Goal: Transaction & Acquisition: Purchase product/service

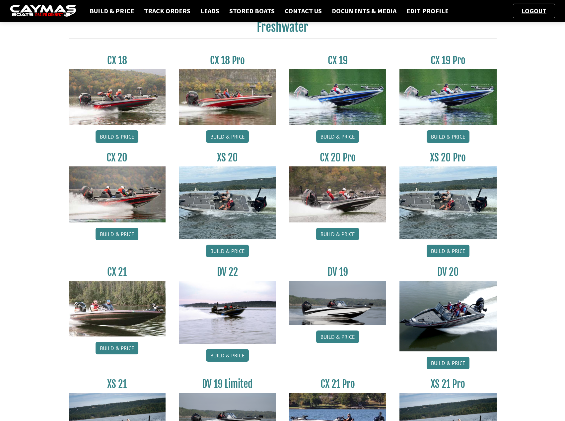
scroll to position [299, 0]
click at [224, 354] on link "Build & Price" at bounding box center [227, 355] width 43 height 13
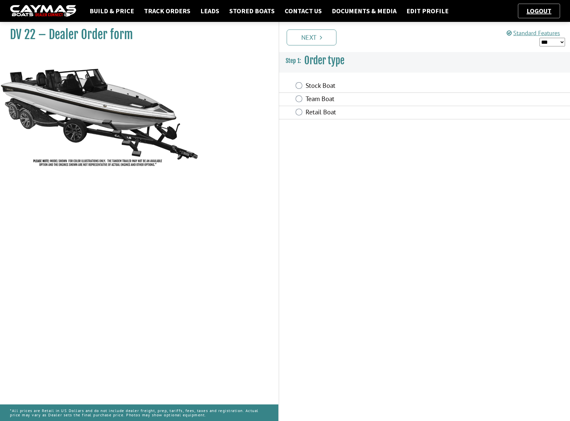
click at [314, 86] on label "Stock Boat" at bounding box center [384, 87] width 159 height 10
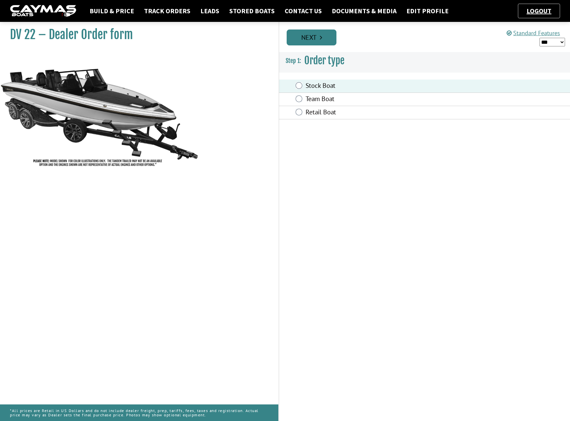
click at [312, 40] on link "Next" at bounding box center [312, 38] width 50 height 16
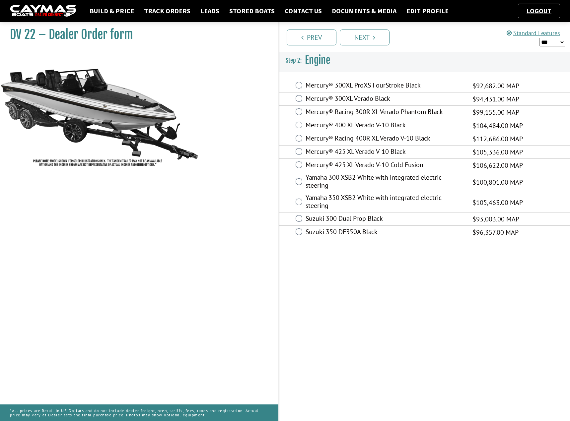
click at [347, 149] on label "Mercury® 425 XL Verado V-10 Black" at bounding box center [384, 153] width 159 height 10
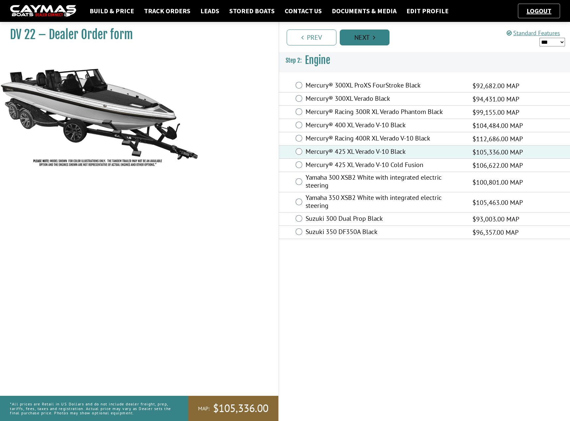
click at [362, 37] on link "Next" at bounding box center [365, 38] width 50 height 16
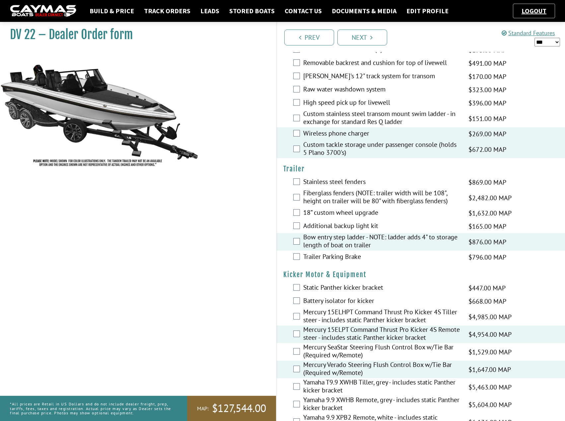
scroll to position [1263, 0]
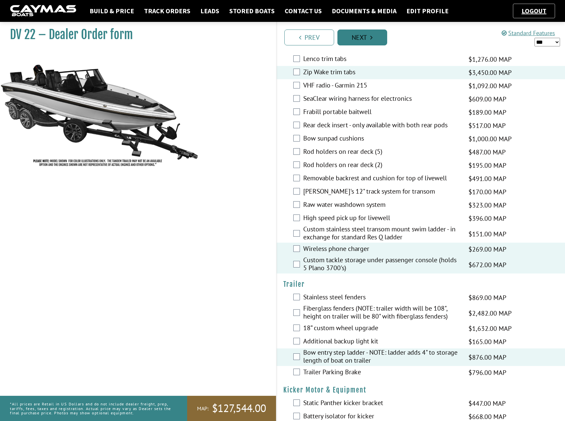
click at [361, 39] on link "Next" at bounding box center [362, 38] width 50 height 16
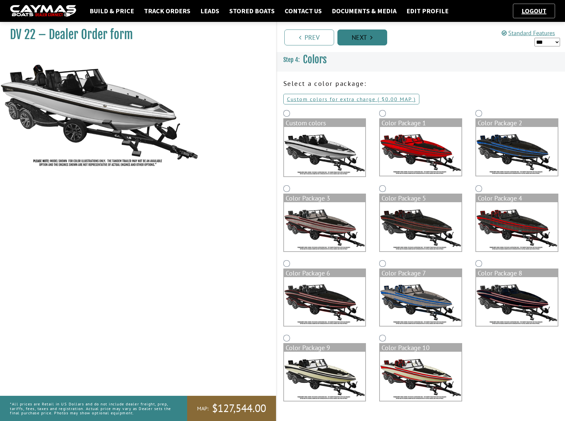
scroll to position [0, 0]
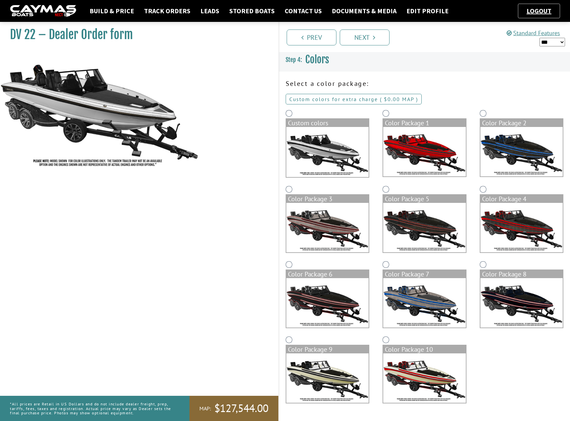
click at [328, 96] on link "Custom colors for extra charge ( $0.00 $0.00 MSRP $0.00 MAP $0.00 )" at bounding box center [354, 99] width 136 height 11
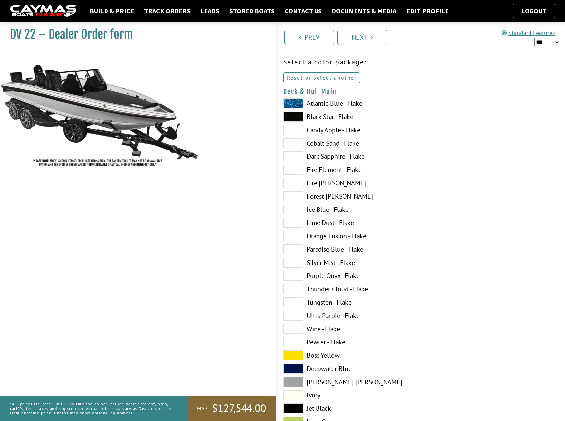
scroll to position [33, 0]
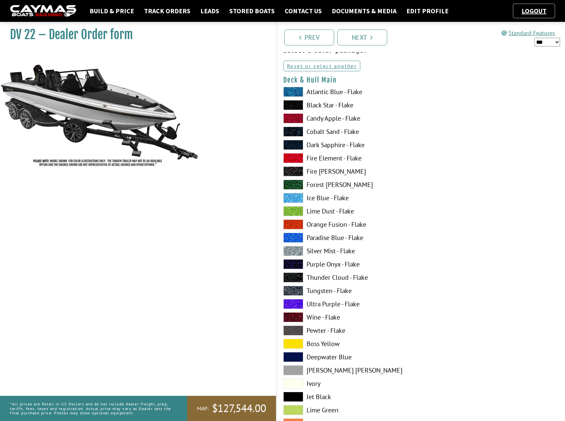
click at [313, 332] on label "Pewter - Flake" at bounding box center [348, 331] width 131 height 10
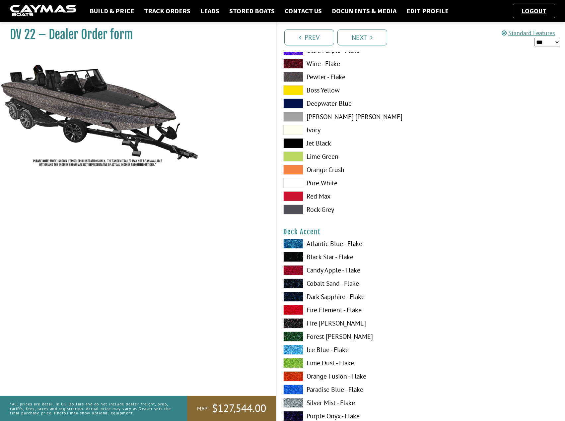
scroll to position [299, 0]
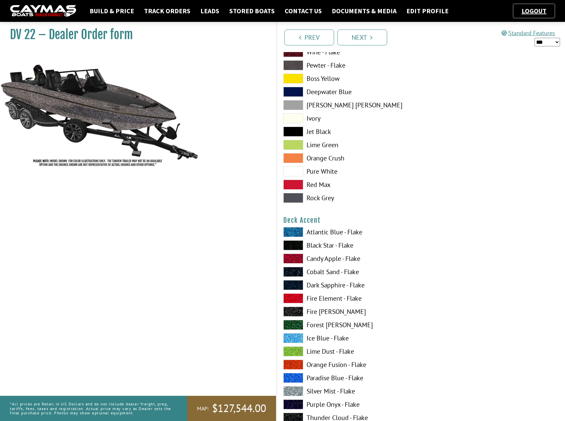
click at [309, 244] on label "Black Star - Flake" at bounding box center [348, 245] width 131 height 10
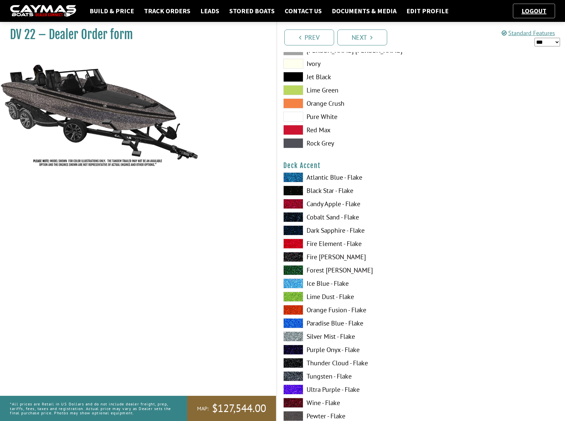
scroll to position [365, 0]
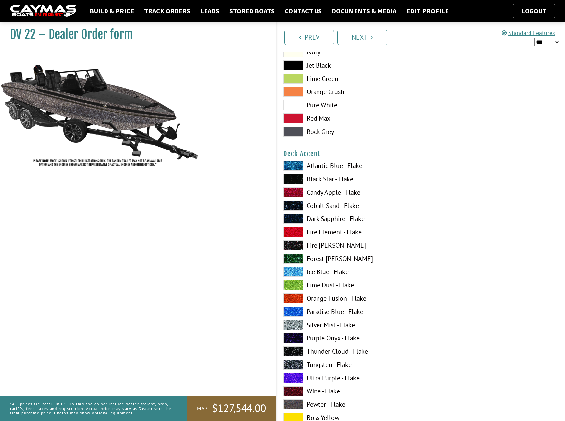
click at [308, 221] on label "Dark Sapphire - Flake" at bounding box center [348, 219] width 131 height 10
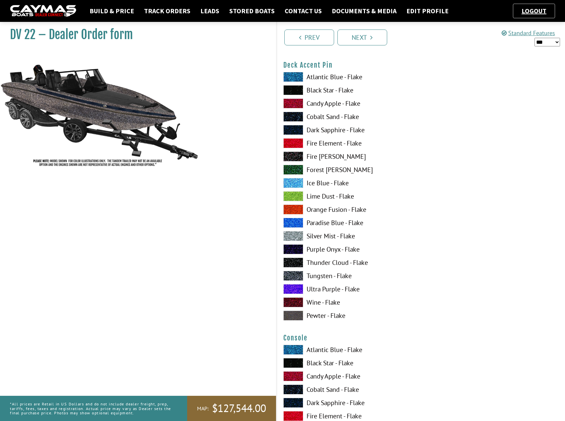
scroll to position [896, 0]
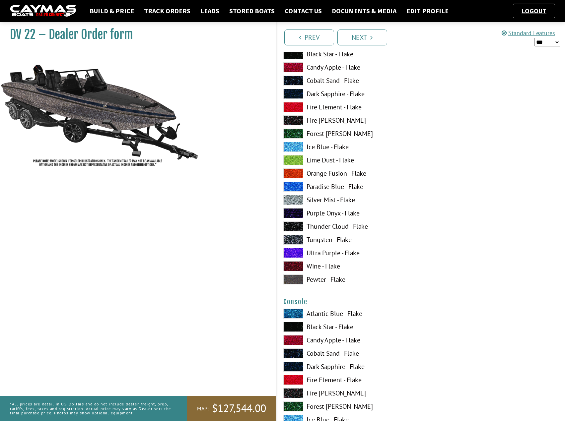
click at [319, 278] on label "Pewter - Flake" at bounding box center [348, 280] width 131 height 10
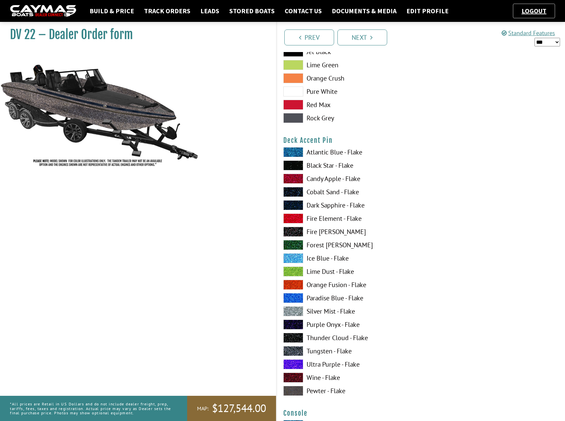
scroll to position [796, 0]
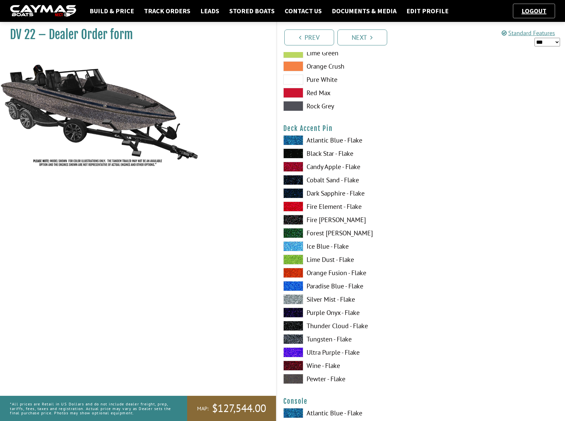
click at [322, 190] on label "Dark Sapphire - Flake" at bounding box center [348, 193] width 131 height 10
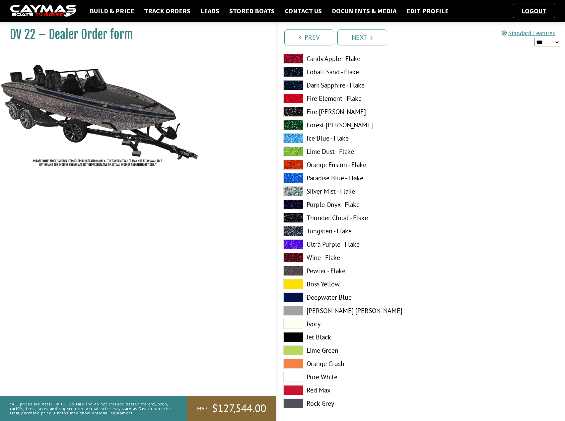
scroll to position [1227, 0]
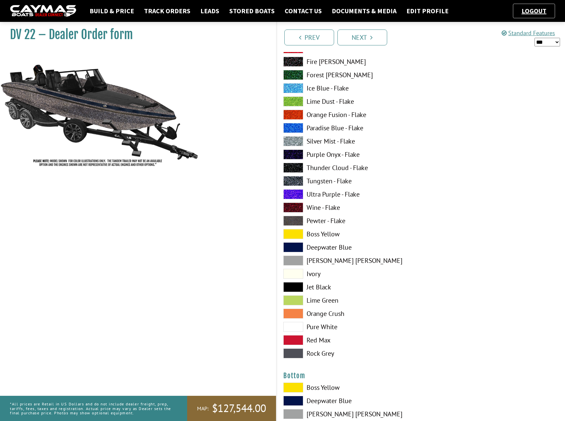
click at [318, 223] on label "Pewter - Flake" at bounding box center [348, 221] width 131 height 10
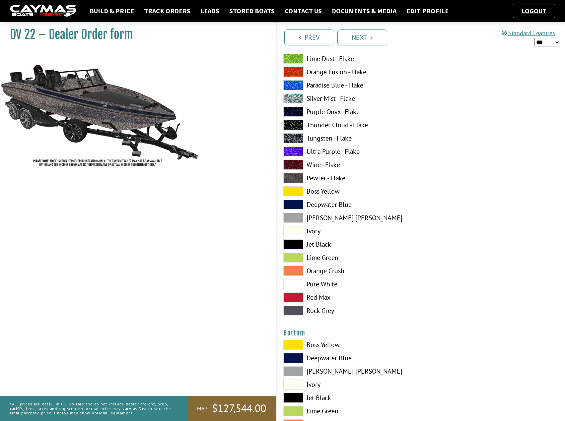
scroll to position [1393, 0]
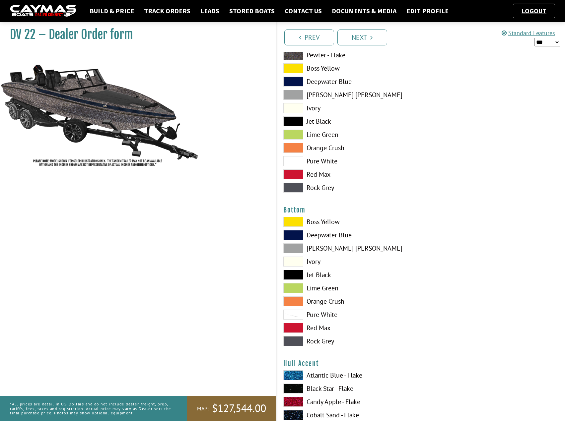
click at [319, 276] on label "Jet Black" at bounding box center [348, 275] width 131 height 10
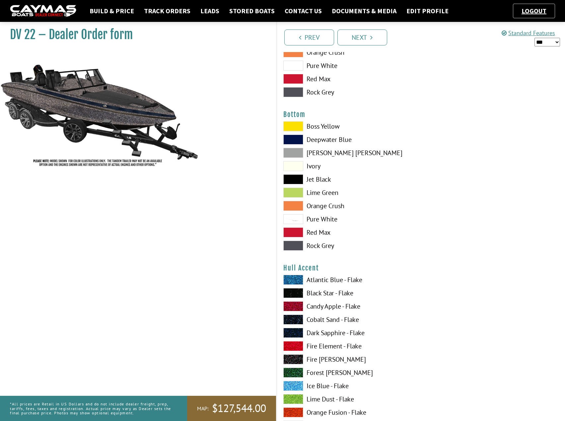
scroll to position [1625, 0]
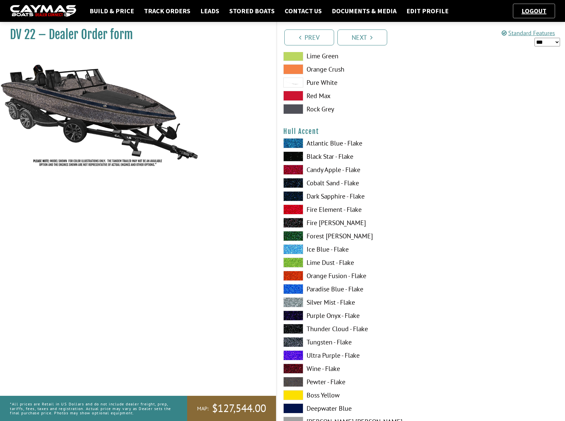
click at [318, 157] on label "Black Star - Flake" at bounding box center [348, 157] width 131 height 10
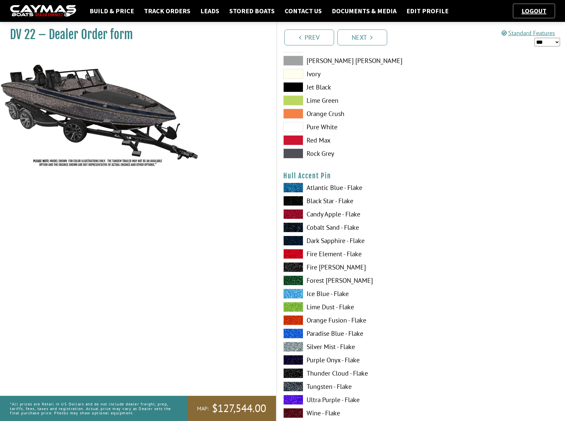
scroll to position [2023, 0]
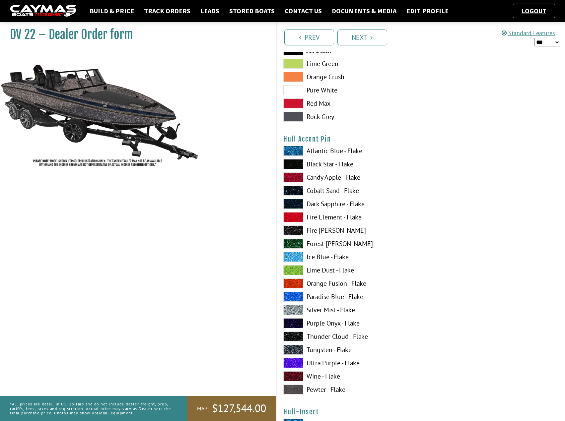
click at [322, 207] on label "Dark Sapphire - Flake" at bounding box center [348, 204] width 131 height 10
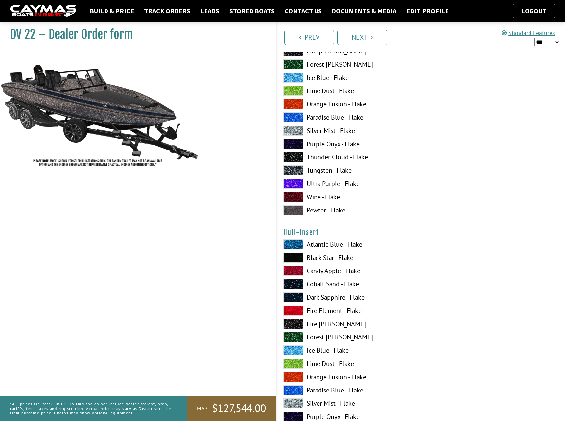
scroll to position [2222, 0]
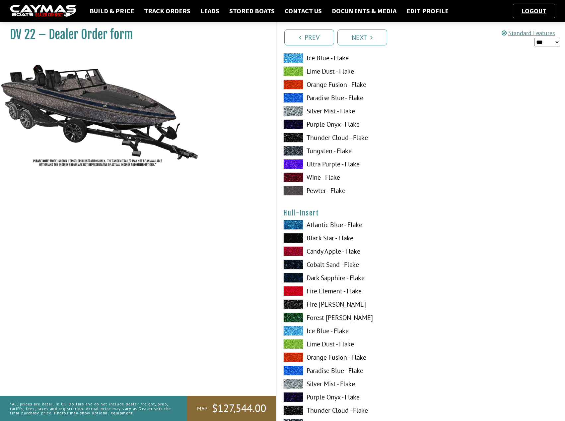
click at [318, 238] on label "Black Star - Flake" at bounding box center [348, 238] width 131 height 10
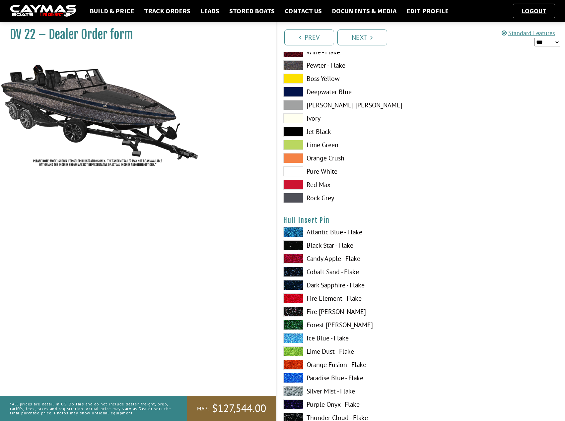
scroll to position [2720, 0]
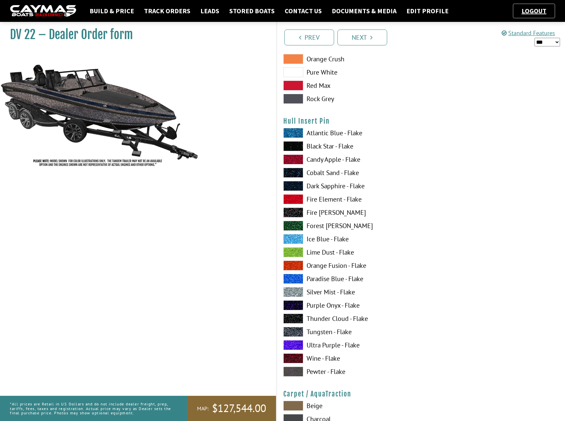
click at [318, 185] on label "Dark Sapphire - Flake" at bounding box center [348, 186] width 131 height 10
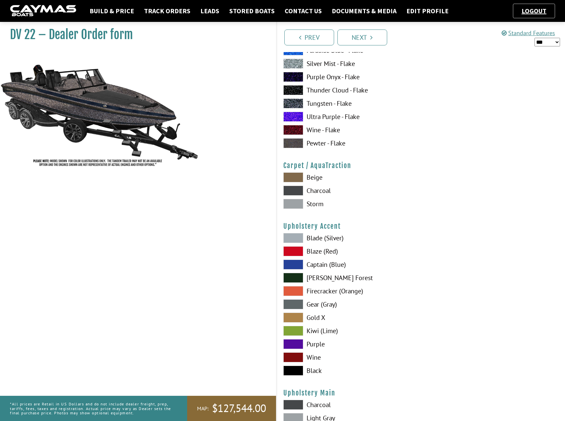
scroll to position [2952, 0]
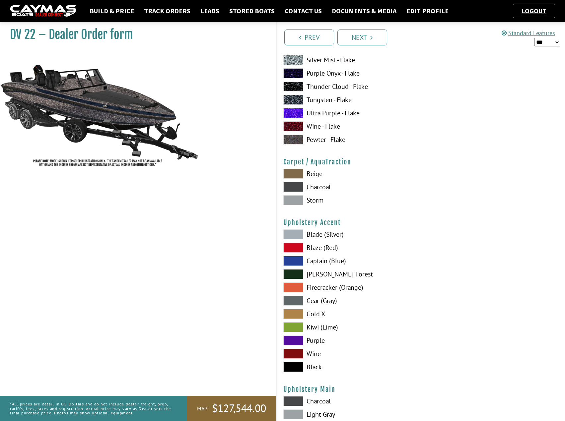
click at [312, 186] on label "Charcoal" at bounding box center [348, 187] width 131 height 10
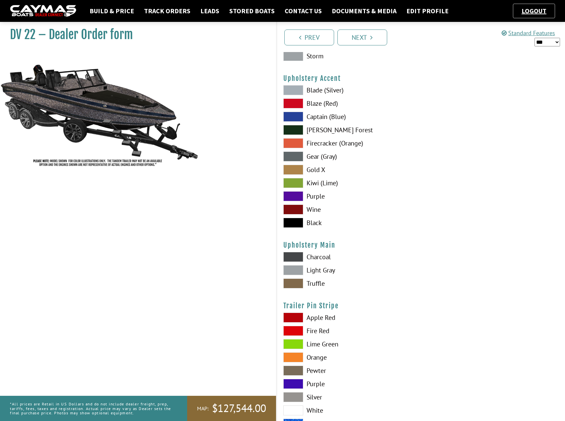
scroll to position [3085, 0]
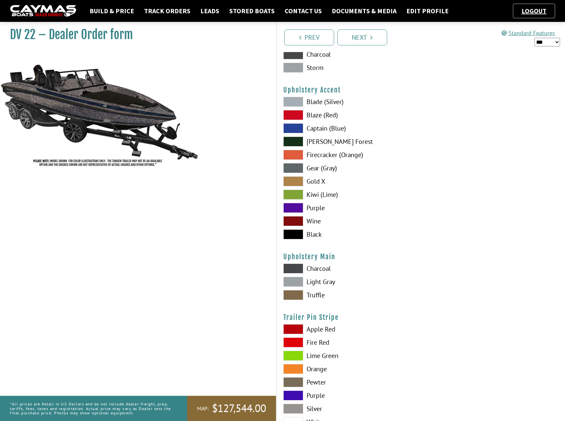
click at [292, 232] on span at bounding box center [293, 235] width 20 height 10
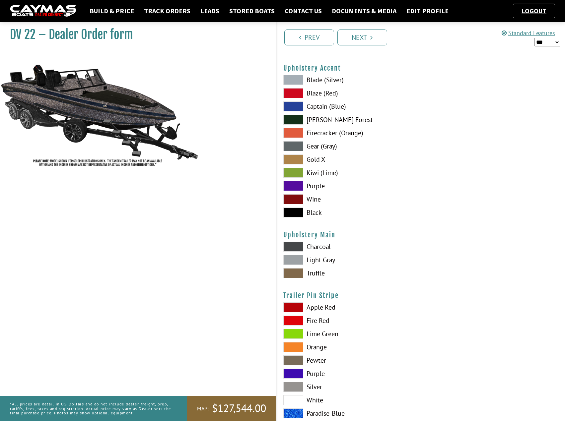
scroll to position [3137, 0]
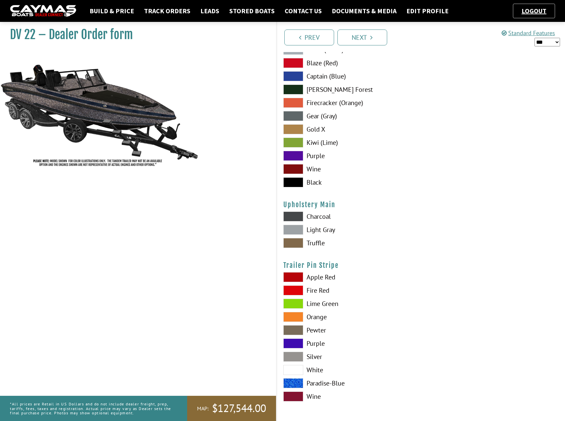
click at [293, 214] on span at bounding box center [293, 217] width 20 height 10
click at [292, 330] on span at bounding box center [293, 330] width 20 height 10
click at [350, 40] on link "Next" at bounding box center [362, 38] width 50 height 16
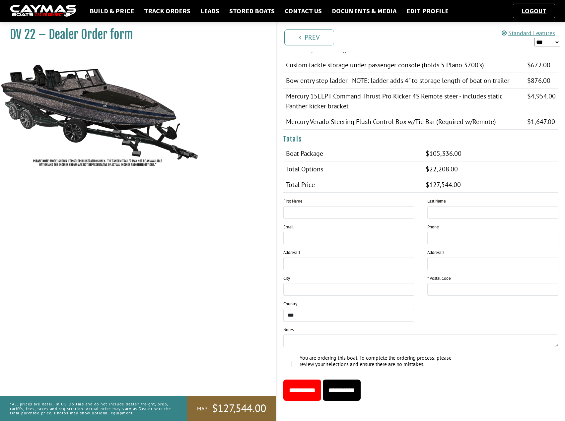
scroll to position [641, 0]
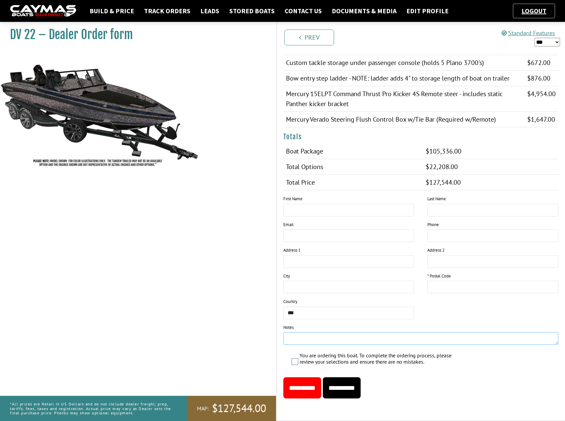
click at [294, 339] on textarea at bounding box center [420, 338] width 275 height 13
click at [304, 211] on input "text" at bounding box center [348, 210] width 131 height 13
type input "*"
type input "**********"
type input "*"
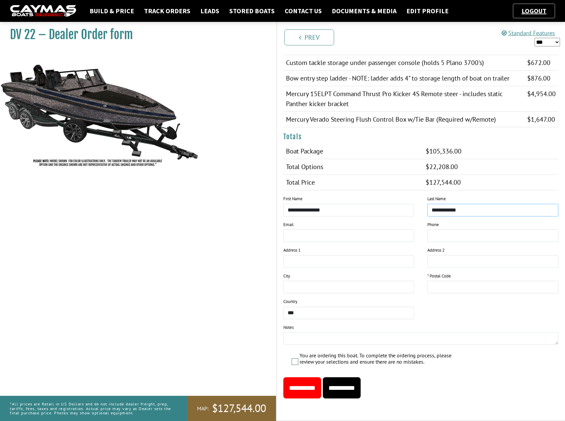
type input "**********"
click at [307, 340] on textarea at bounding box center [420, 338] width 275 height 13
type textarea "**********"
click at [352, 390] on input "**********" at bounding box center [342, 387] width 38 height 21
click at [488, 290] on input "This field is required." at bounding box center [492, 287] width 131 height 13
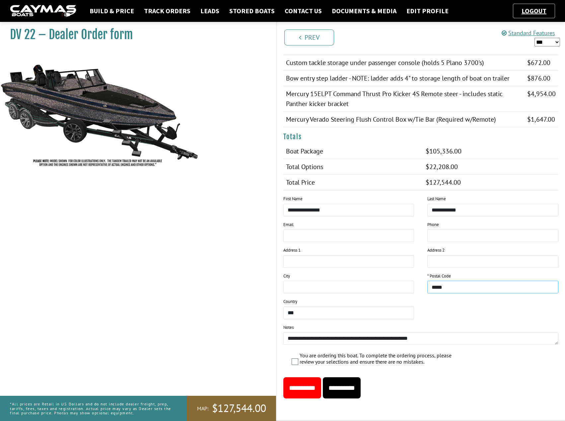
type input "*****"
click at [354, 388] on input "**********" at bounding box center [342, 387] width 38 height 21
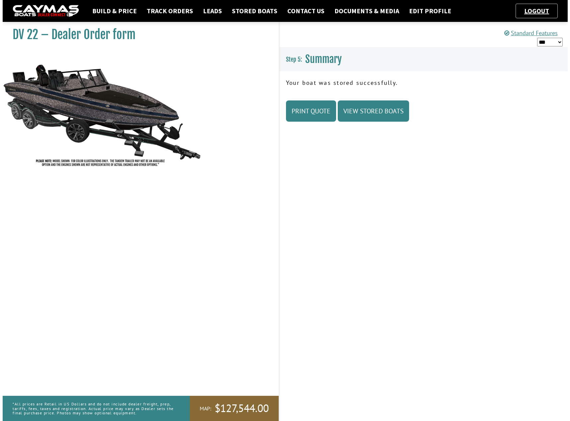
scroll to position [0, 0]
